Goal: Find specific page/section: Find specific page/section

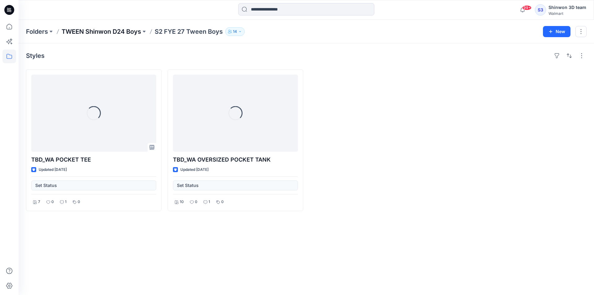
click at [137, 30] on p "TWEEN Shinwon D24 Boys" at bounding box center [101, 31] width 79 height 9
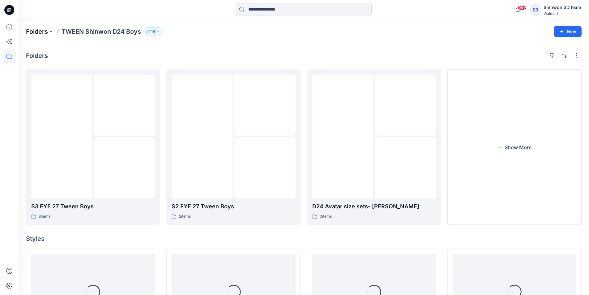
click at [45, 31] on p "Folders" at bounding box center [37, 31] width 22 height 9
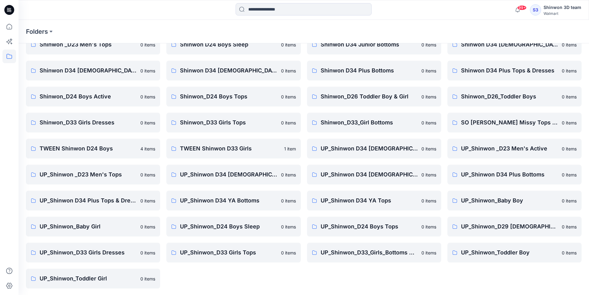
scroll to position [86, 0]
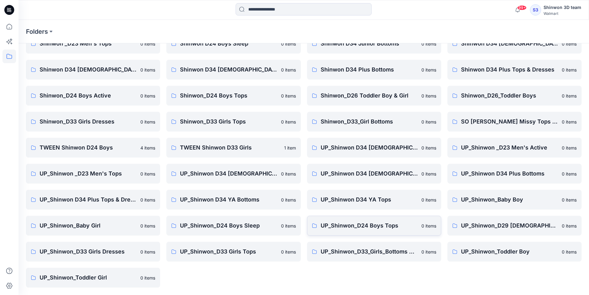
click at [404, 230] on link "UP_Shinwon_D24 Boys Tops 0 items" at bounding box center [374, 226] width 134 height 20
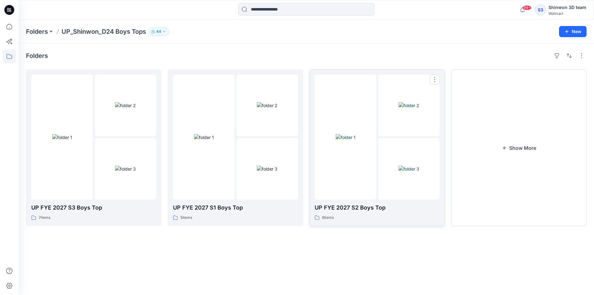
click at [379, 209] on p "UP FYE 2027 S2 Boys Top" at bounding box center [377, 207] width 125 height 9
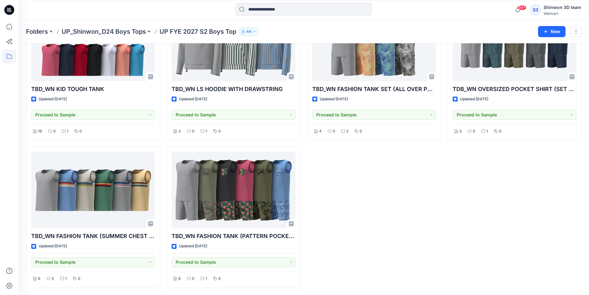
scroll to position [70, 0]
click at [429, 261] on div "TBD_WN FASHION TANK SET (ALL OVER PRINTS) Updated [DATE] Proceed to Sample 4 0 …" at bounding box center [374, 143] width 134 height 288
drag, startPoint x: 400, startPoint y: 259, endPoint x: 324, endPoint y: 268, distance: 76.4
click at [400, 259] on div "TBD_WN FASHION TANK SET (ALL OVER PRINTS) Updated [DATE] Proceed to Sample 4 0 …" at bounding box center [374, 143] width 134 height 288
